Goal: Transaction & Acquisition: Obtain resource

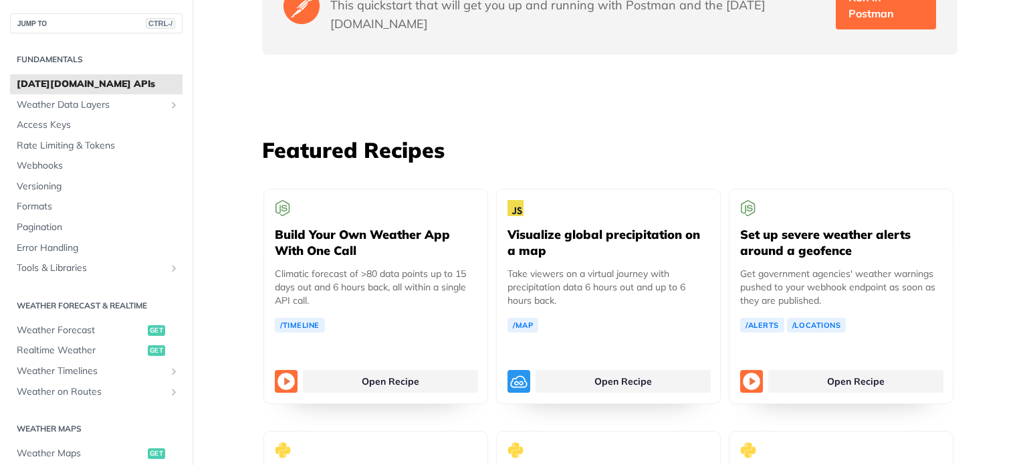
scroll to position [3103, 0]
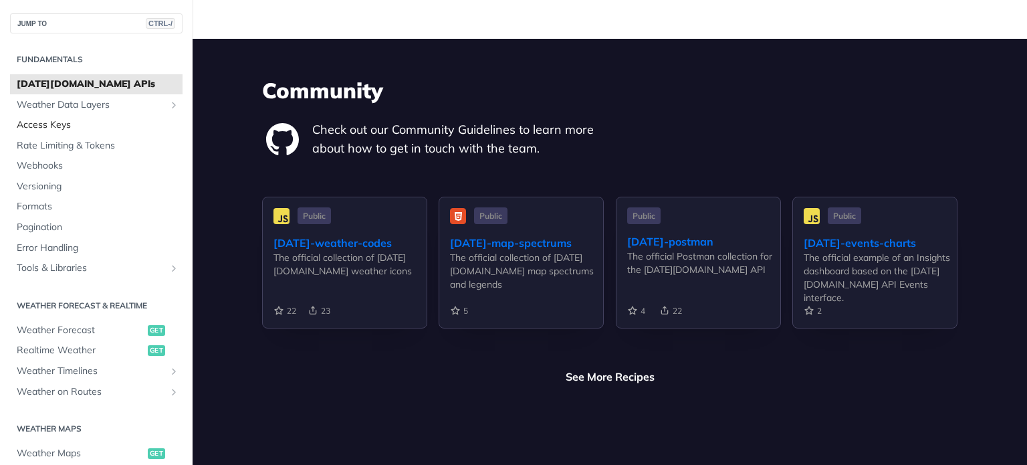
click at [49, 118] on span "Access Keys" at bounding box center [98, 124] width 162 height 13
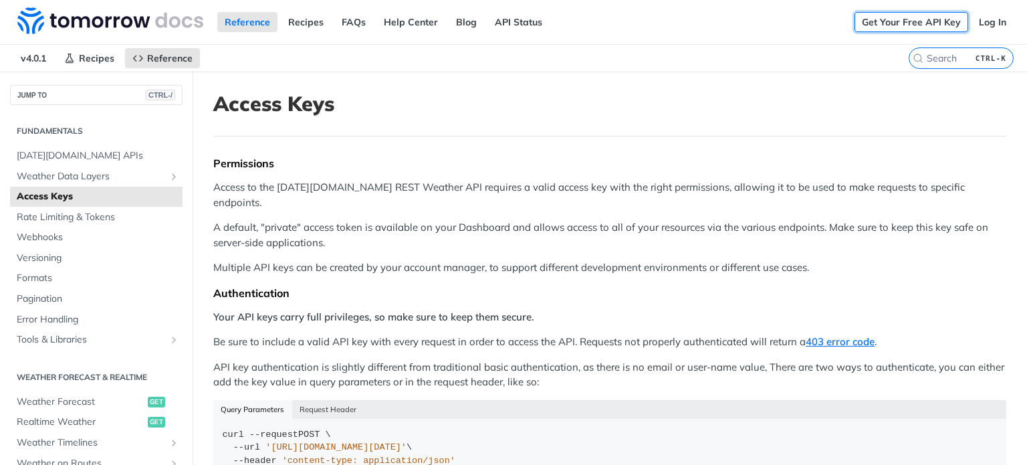
click at [915, 25] on link "Get Your Free API Key" at bounding box center [911, 22] width 114 height 20
click at [987, 22] on link "Log In" at bounding box center [992, 22] width 42 height 20
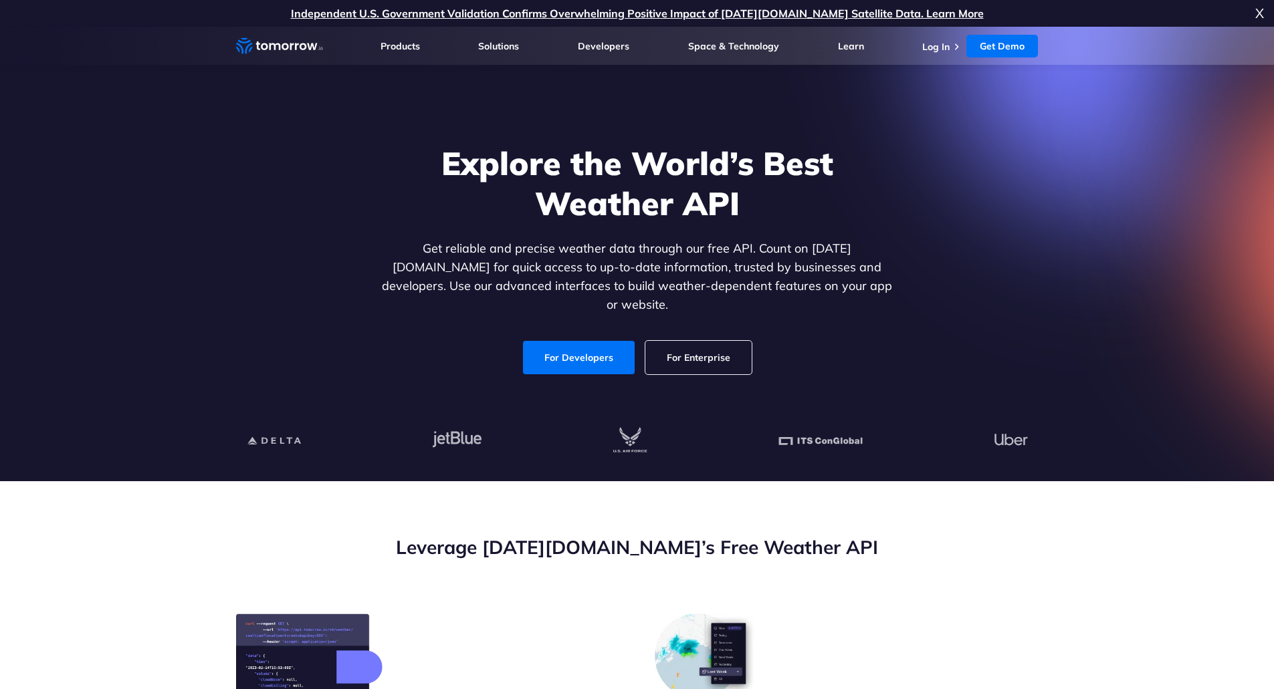
click at [938, 45] on link "Log In" at bounding box center [935, 47] width 27 height 12
